Goal: Task Accomplishment & Management: Manage account settings

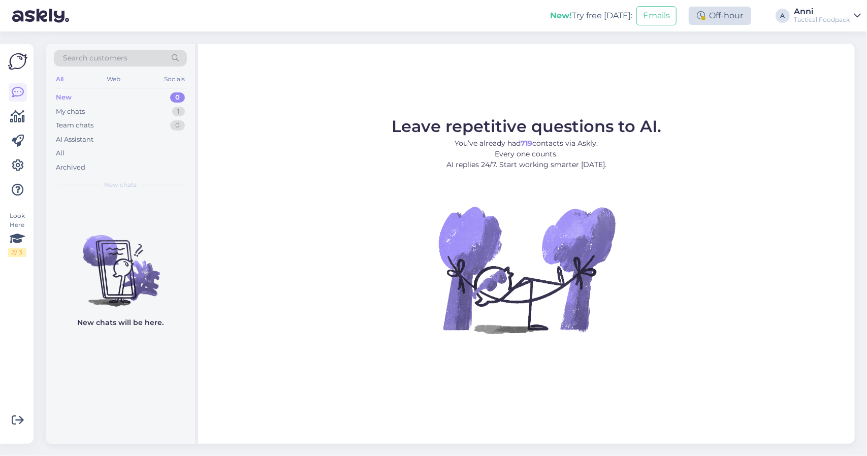
click at [711, 9] on div "Off-hour" at bounding box center [720, 16] width 62 height 18
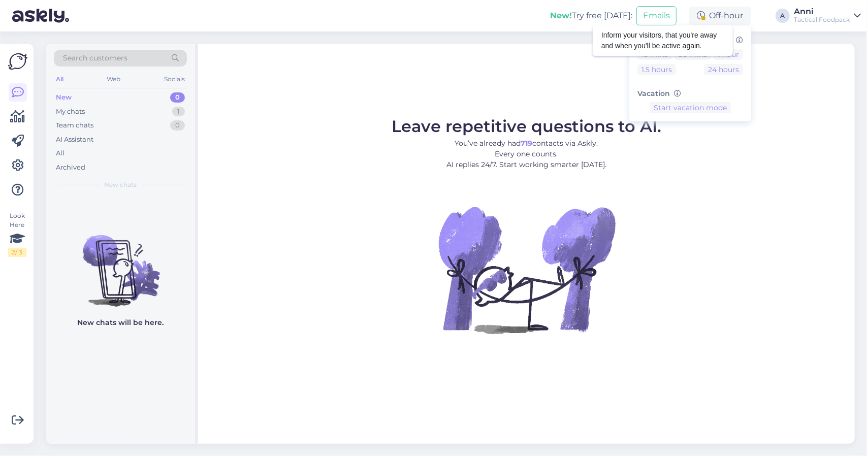
click at [737, 39] on icon at bounding box center [739, 40] width 7 height 7
click at [742, 39] on icon at bounding box center [739, 40] width 7 height 7
click at [715, 70] on button "24 hours" at bounding box center [723, 69] width 39 height 11
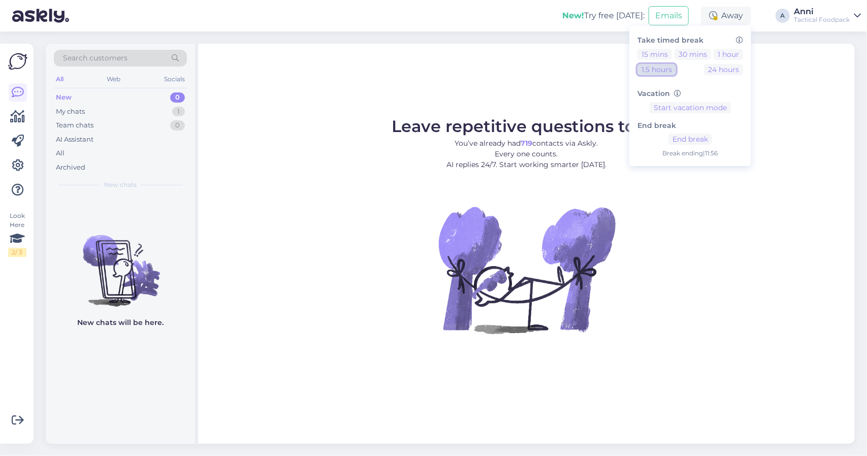
click at [663, 71] on button "1.5 hours" at bounding box center [656, 69] width 39 height 11
click at [691, 136] on button "End break" at bounding box center [690, 139] width 44 height 11
click at [14, 116] on icon at bounding box center [18, 117] width 15 height 12
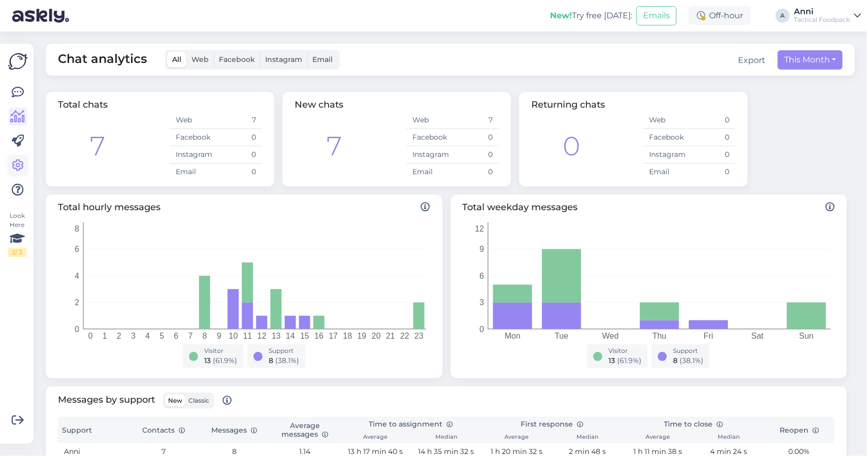
click at [23, 160] on icon at bounding box center [18, 165] width 12 height 12
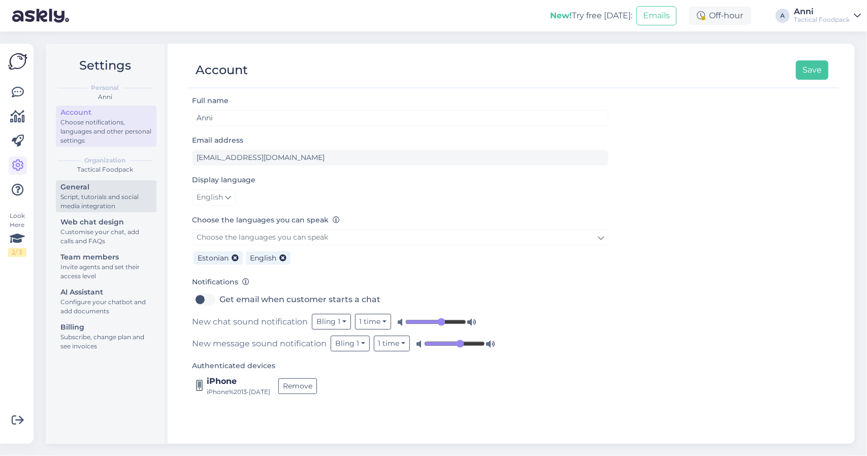
click at [109, 190] on div "General" at bounding box center [105, 187] width 91 height 11
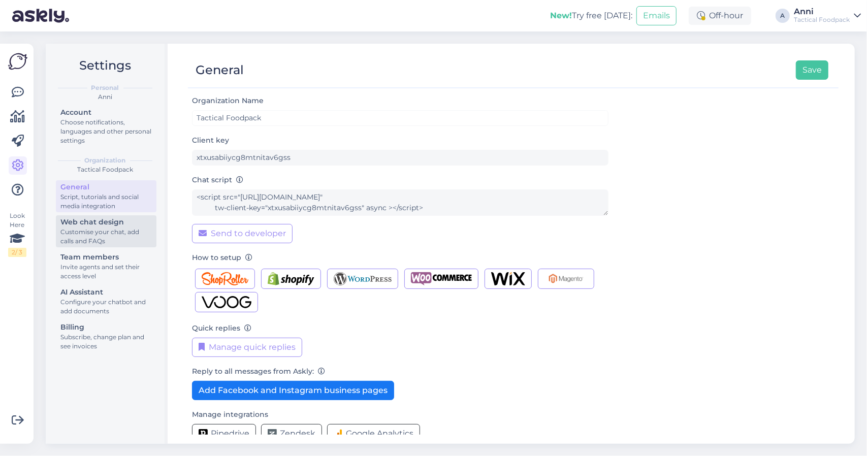
click at [111, 230] on div "Customise your chat, add calls and FAQs" at bounding box center [105, 237] width 91 height 18
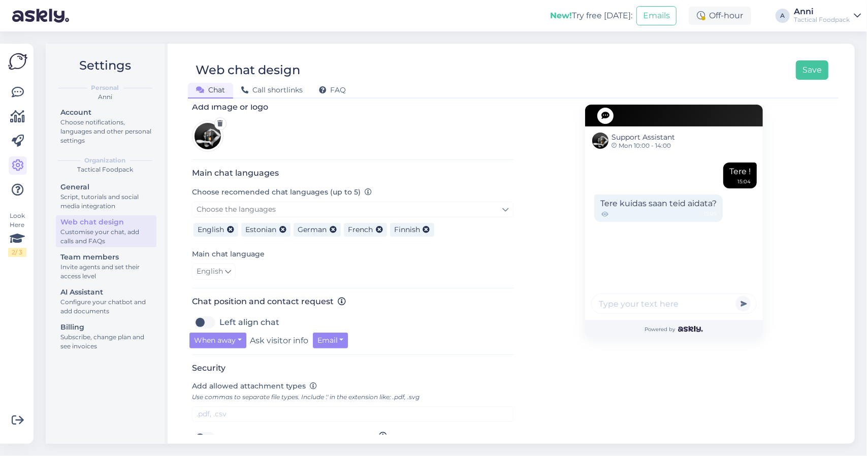
scroll to position [305, 0]
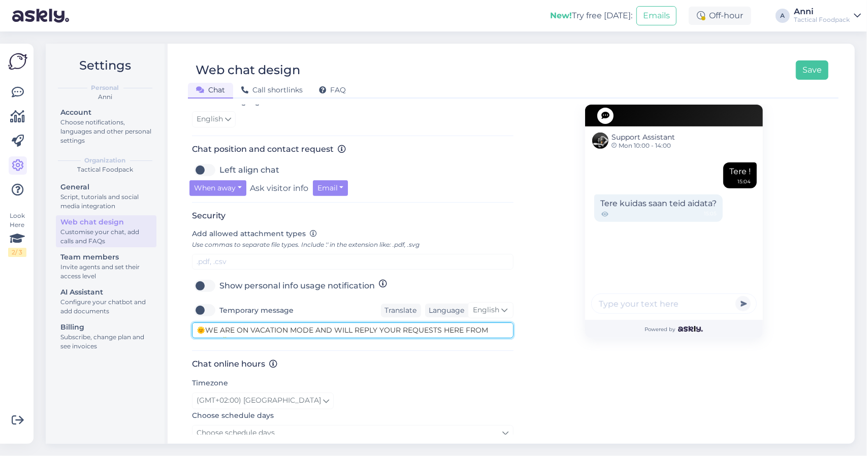
click at [491, 326] on textarea "🌞WE ARE ON VACATION MODE AND WILL REPLY YOUR REQUESTS HERE FROM [DATE]🌞" at bounding box center [352, 331] width 321 height 16
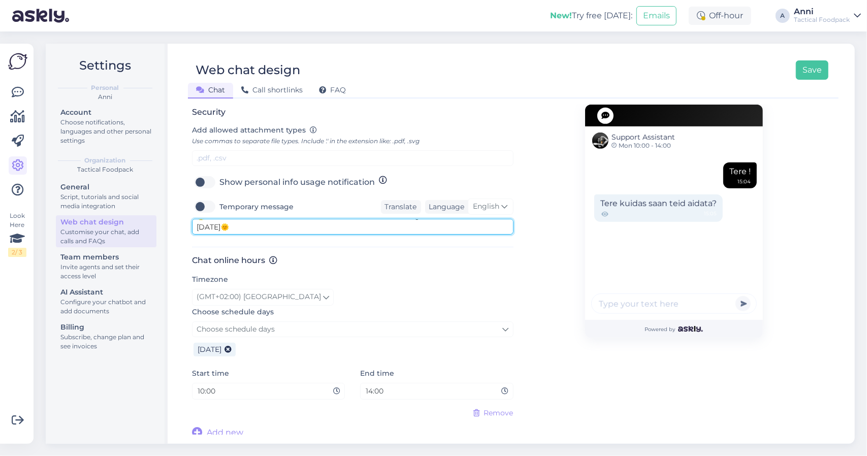
scroll to position [409, 0]
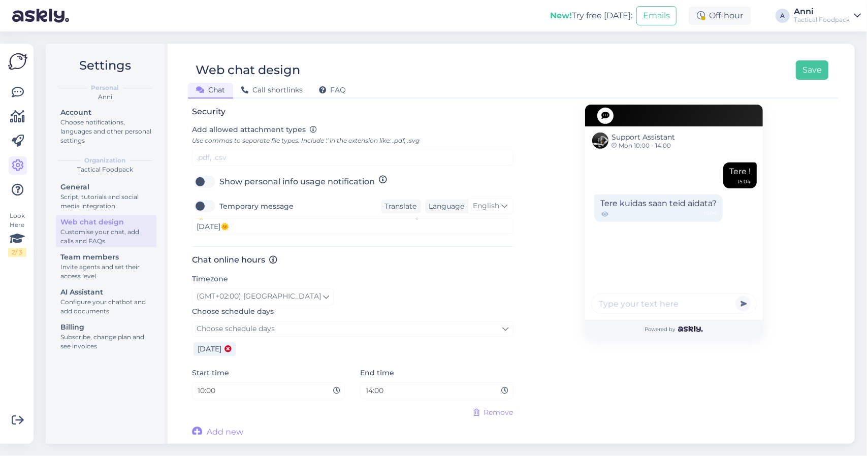
click at [232, 346] on icon at bounding box center [227, 349] width 7 height 7
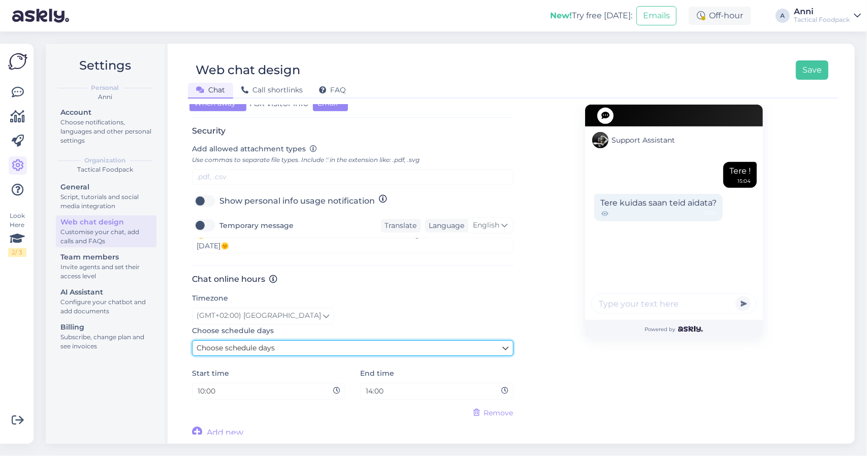
click at [274, 347] on span "Choose schedule days" at bounding box center [236, 347] width 78 height 9
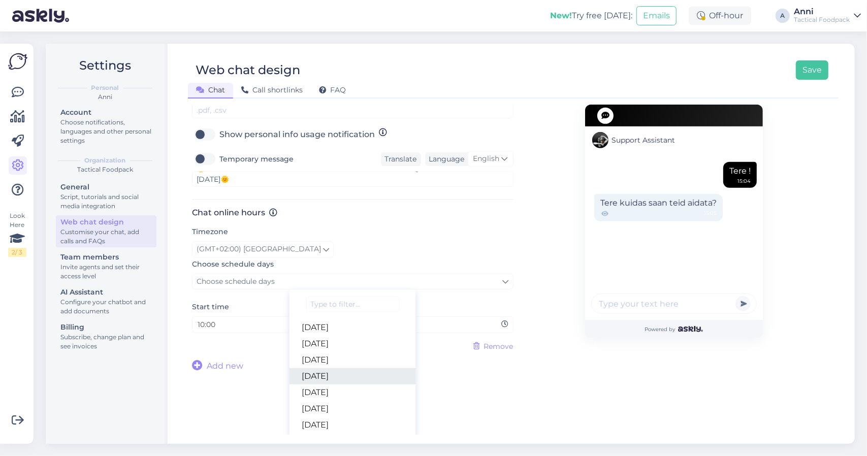
scroll to position [467, 0]
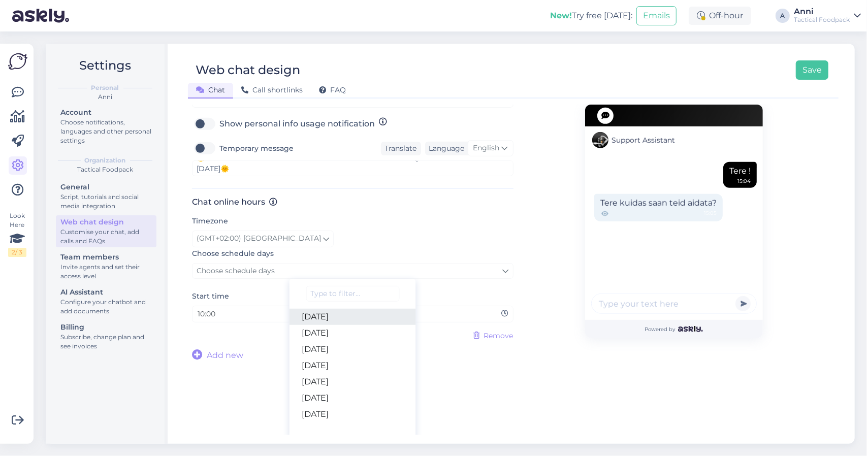
click at [338, 314] on link "[DATE]" at bounding box center [353, 317] width 126 height 16
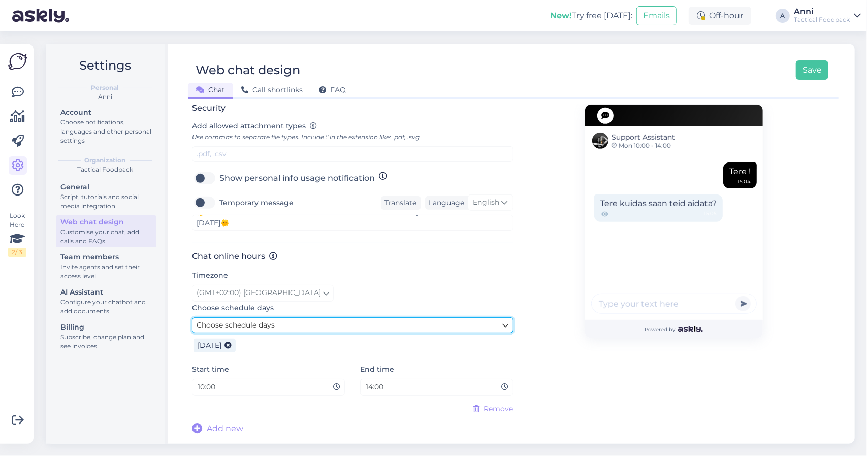
scroll to position [409, 0]
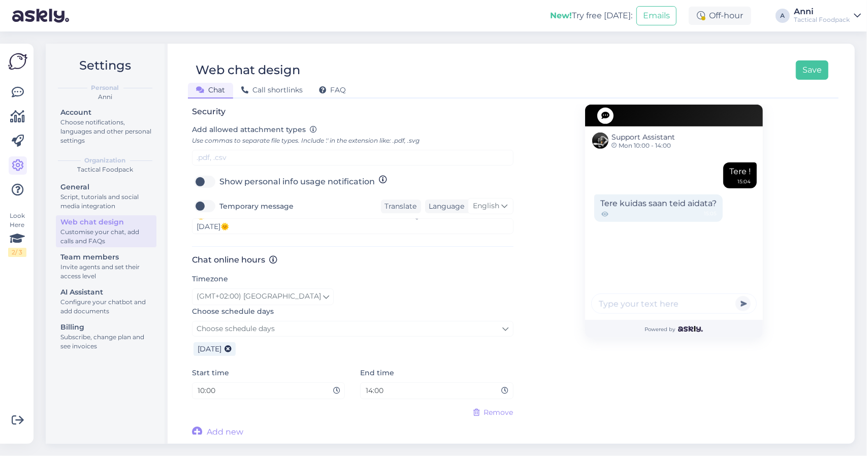
click at [255, 346] on div "[DATE]" at bounding box center [352, 348] width 321 height 22
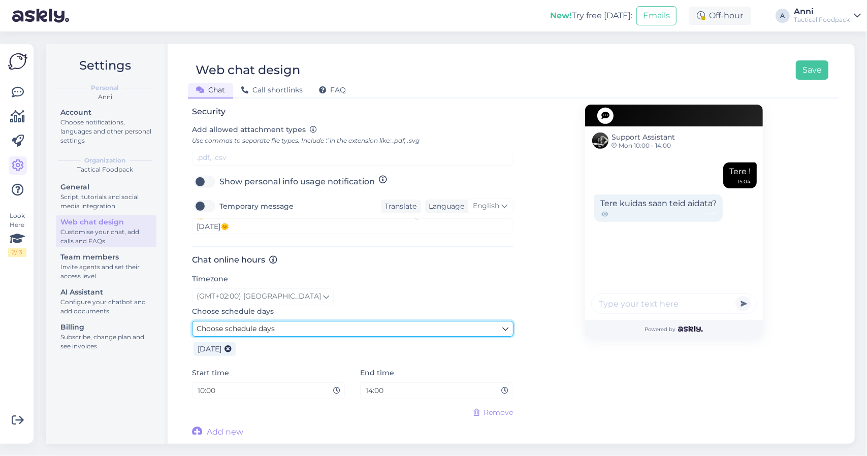
click at [267, 326] on span "Choose schedule days" at bounding box center [236, 328] width 78 height 9
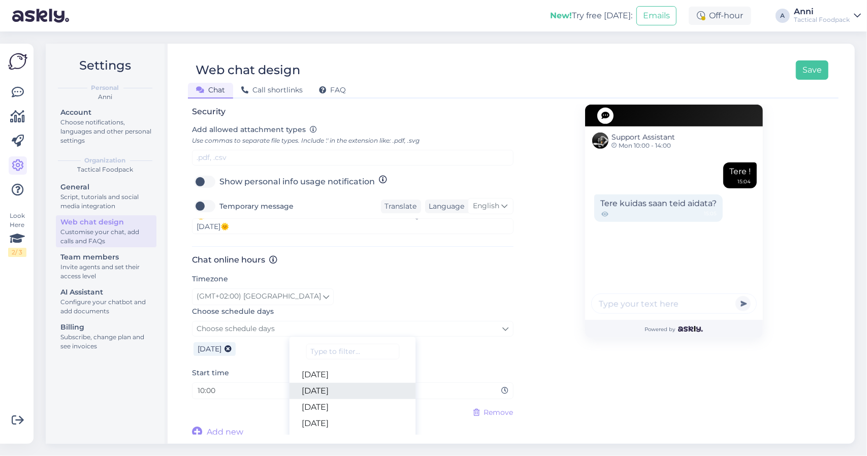
click at [331, 389] on link "[DATE]" at bounding box center [353, 391] width 126 height 16
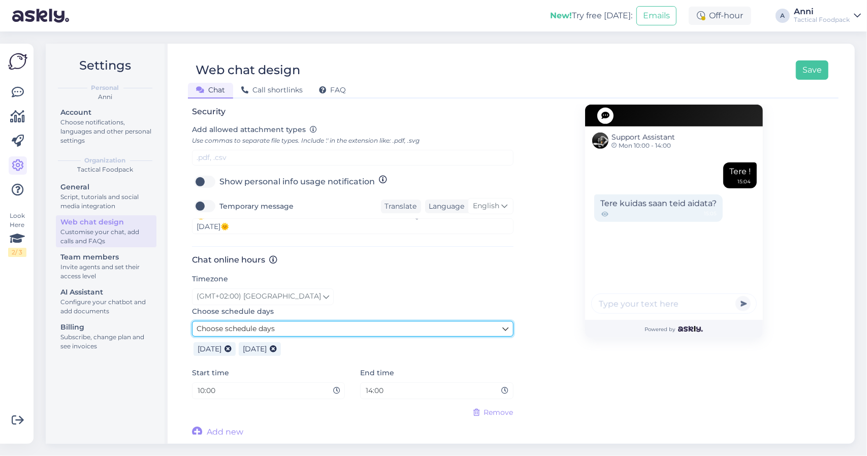
click at [302, 326] on link "Choose schedule days" at bounding box center [352, 329] width 321 height 16
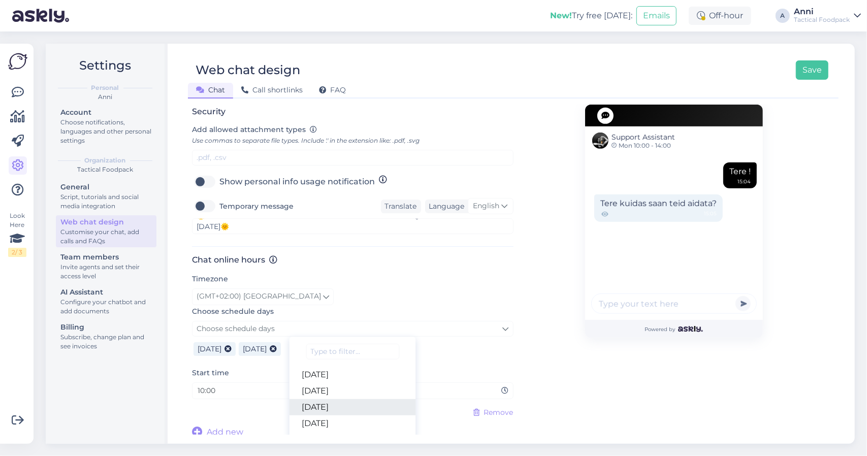
click at [339, 401] on link "[DATE]" at bounding box center [353, 407] width 126 height 16
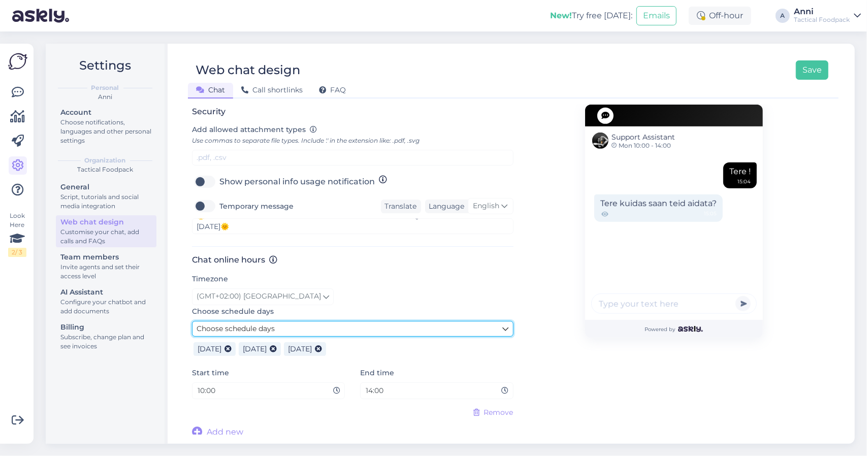
click at [318, 321] on link "Choose schedule days" at bounding box center [352, 329] width 321 height 16
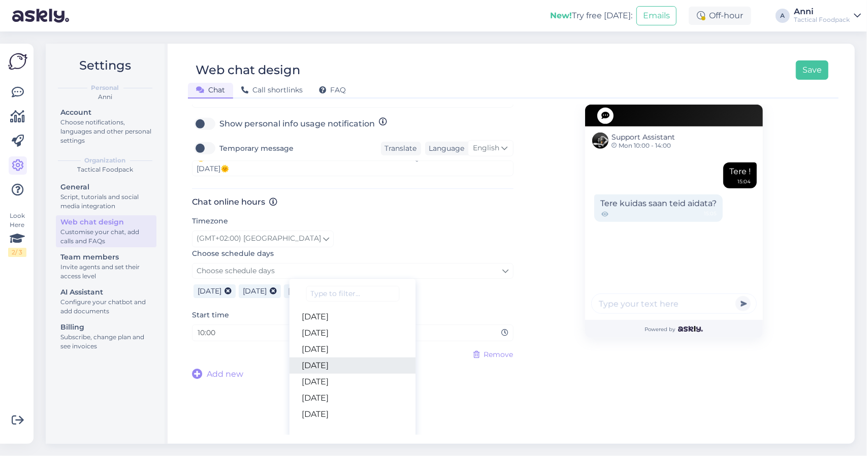
click at [335, 358] on link "[DATE]" at bounding box center [353, 366] width 126 height 16
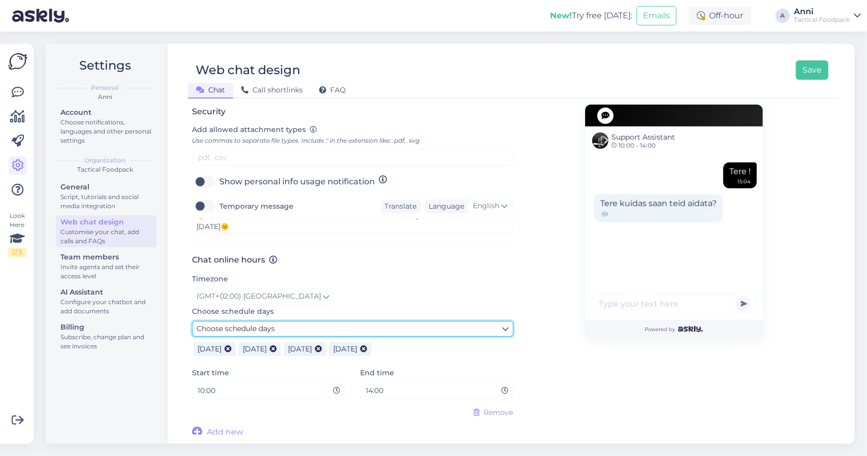
click at [333, 326] on link "Choose schedule days" at bounding box center [352, 329] width 321 height 16
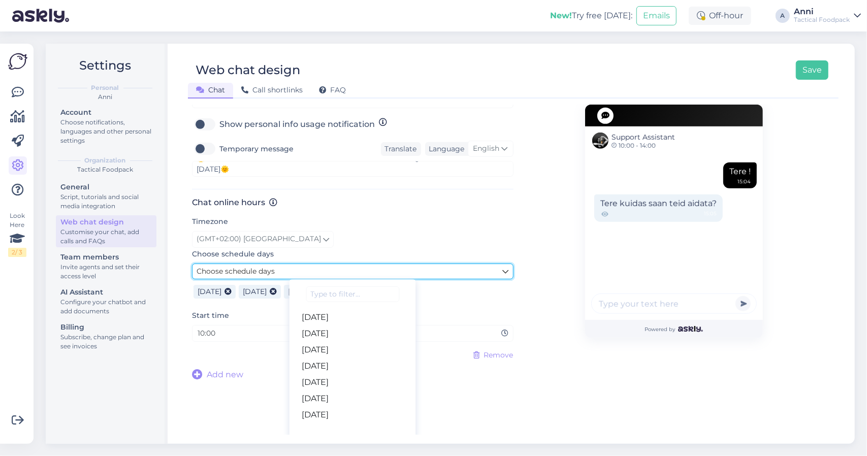
scroll to position [467, 0]
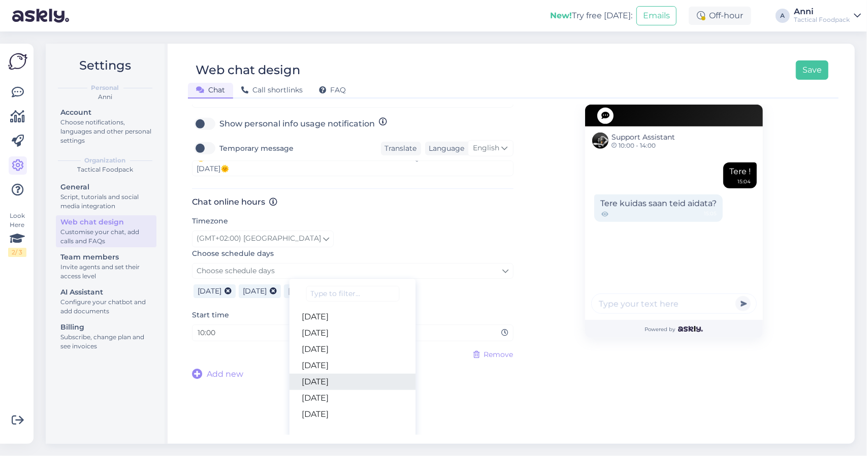
click at [325, 375] on link "[DATE]" at bounding box center [353, 382] width 126 height 16
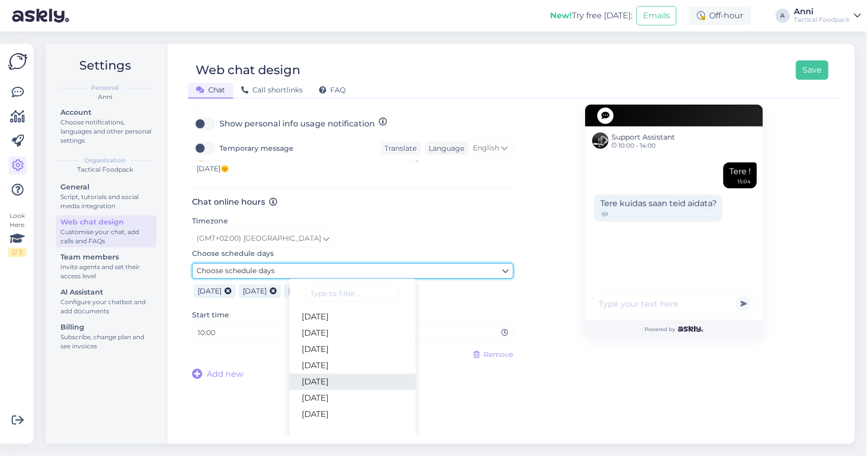
scroll to position [409, 0]
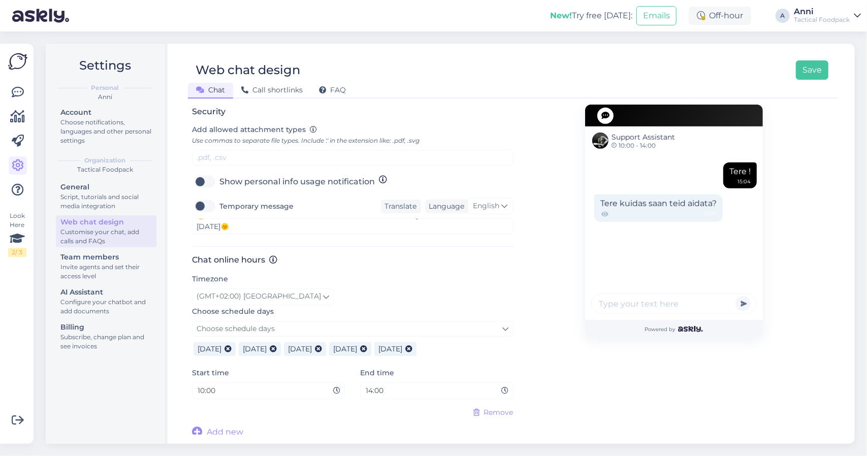
click at [588, 407] on div "Support Assistant 10:00 - 14:00 Tere ! 15:04 Tere kuidas saan teid aidata? 15:0…" at bounding box center [674, 67] width 178 height 743
click at [817, 70] on button "Save" at bounding box center [812, 69] width 33 height 19
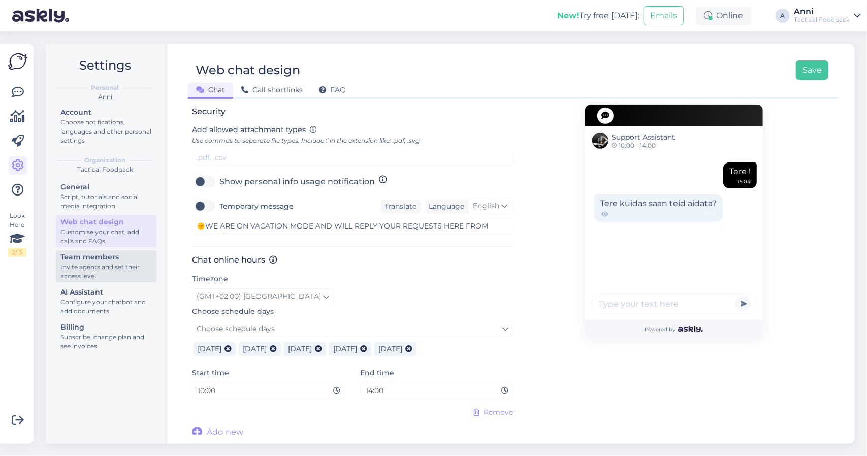
click at [104, 267] on div "Invite agents and set their access level" at bounding box center [105, 272] width 91 height 18
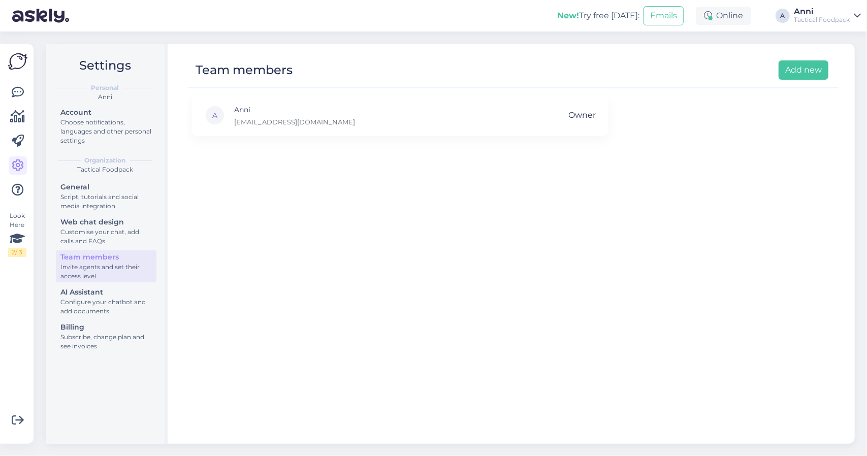
click at [19, 65] on img at bounding box center [17, 61] width 19 height 19
